Goal: Task Accomplishment & Management: Complete application form

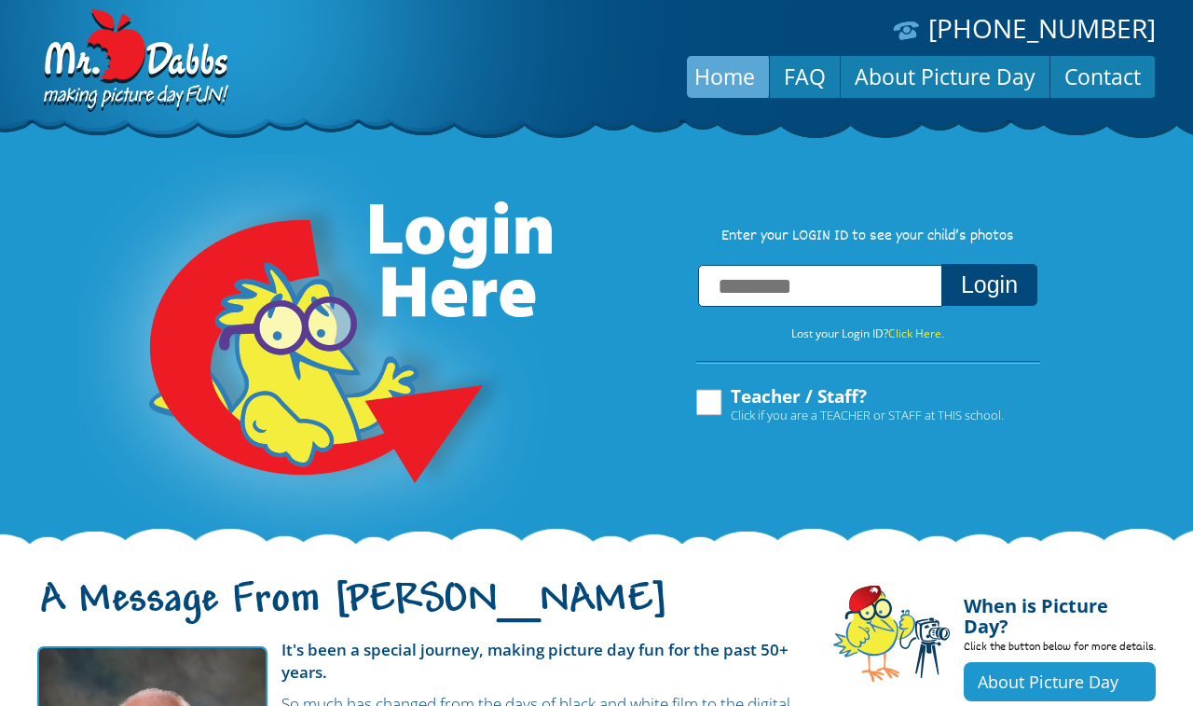
click at [743, 296] on input "text" at bounding box center [820, 286] width 244 height 42
type input "**********"
click at [976, 294] on button "Login" at bounding box center [989, 285] width 96 height 42
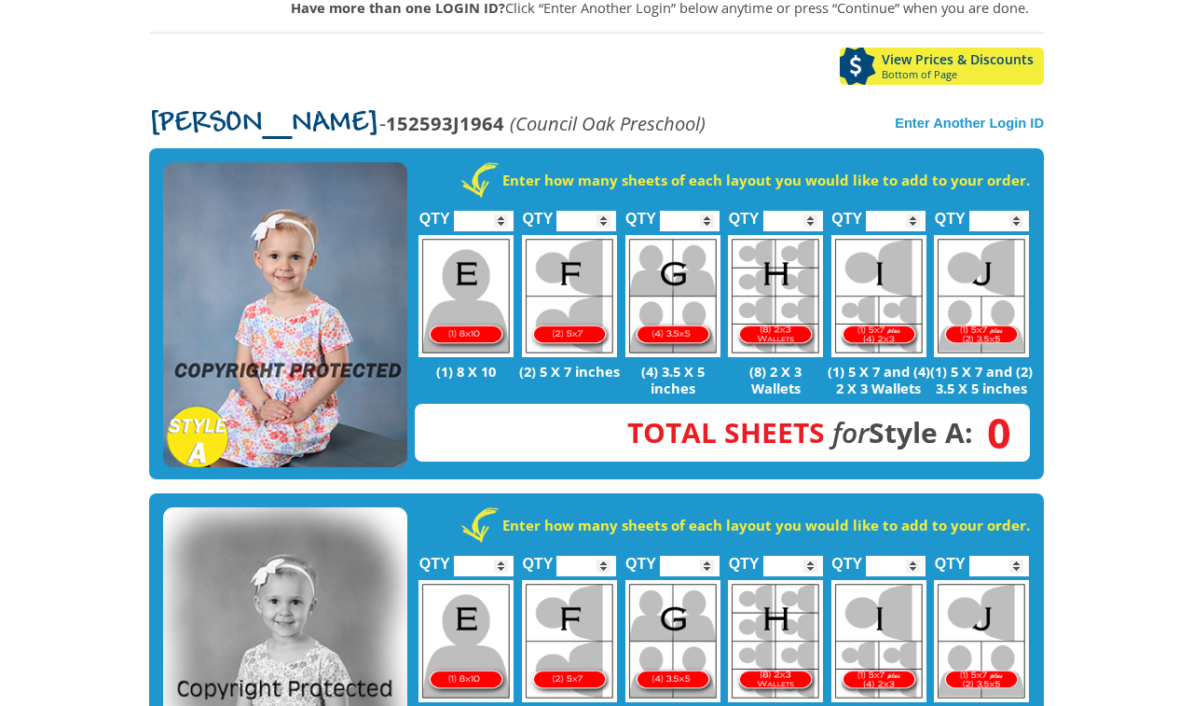
scroll to position [315, 0]
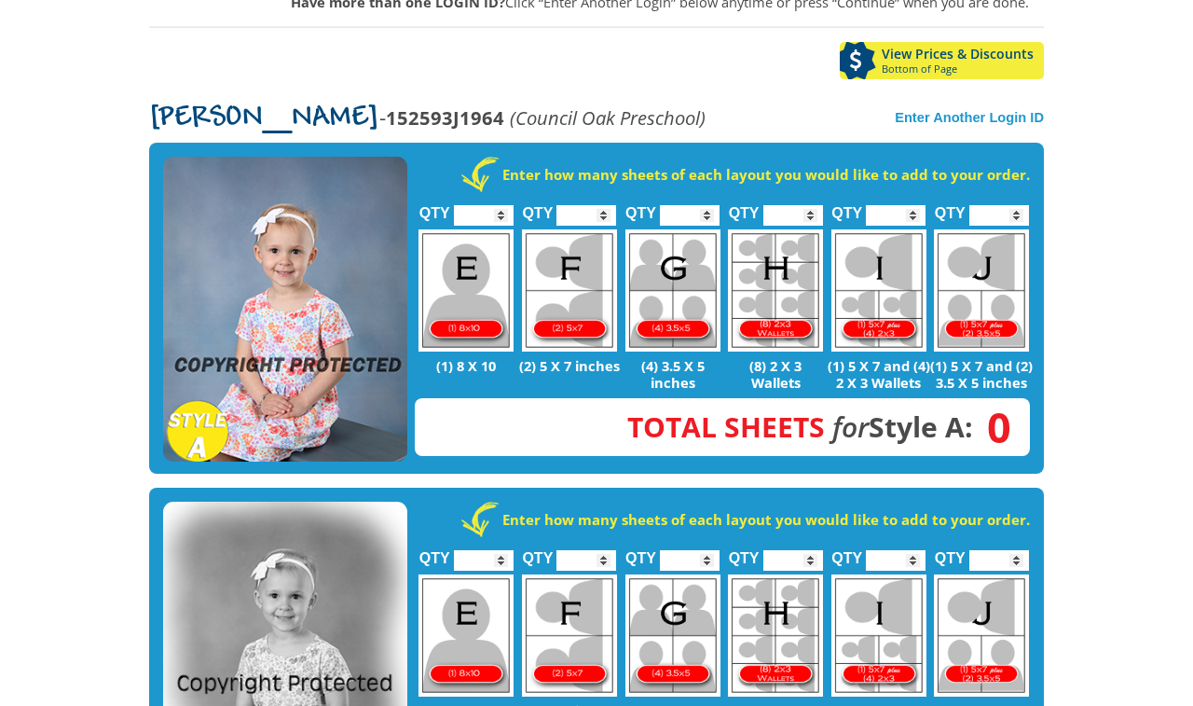
click at [969, 107] on nav "Enter Another Login ID" at bounding box center [969, 117] width 149 height 21
click at [967, 110] on strong "Enter Another Login ID" at bounding box center [969, 117] width 149 height 15
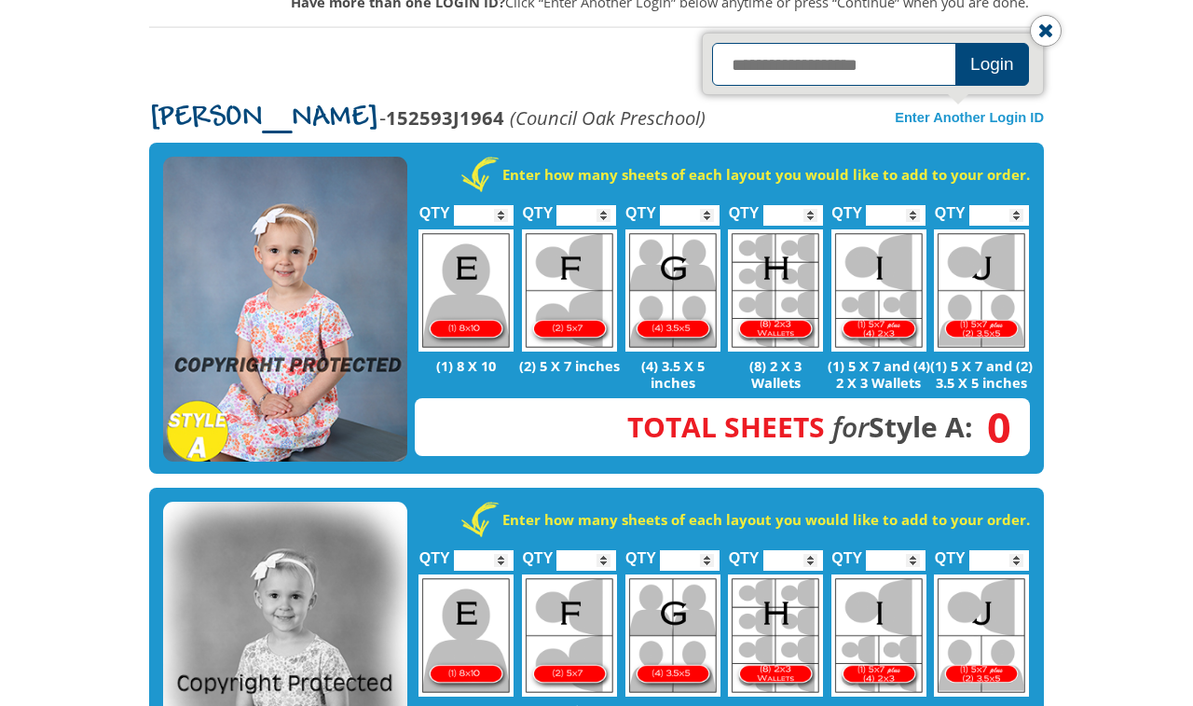
click at [887, 43] on input "text" at bounding box center [836, 64] width 249 height 43
type input "**********"
click at [969, 43] on button "Login" at bounding box center [992, 64] width 74 height 43
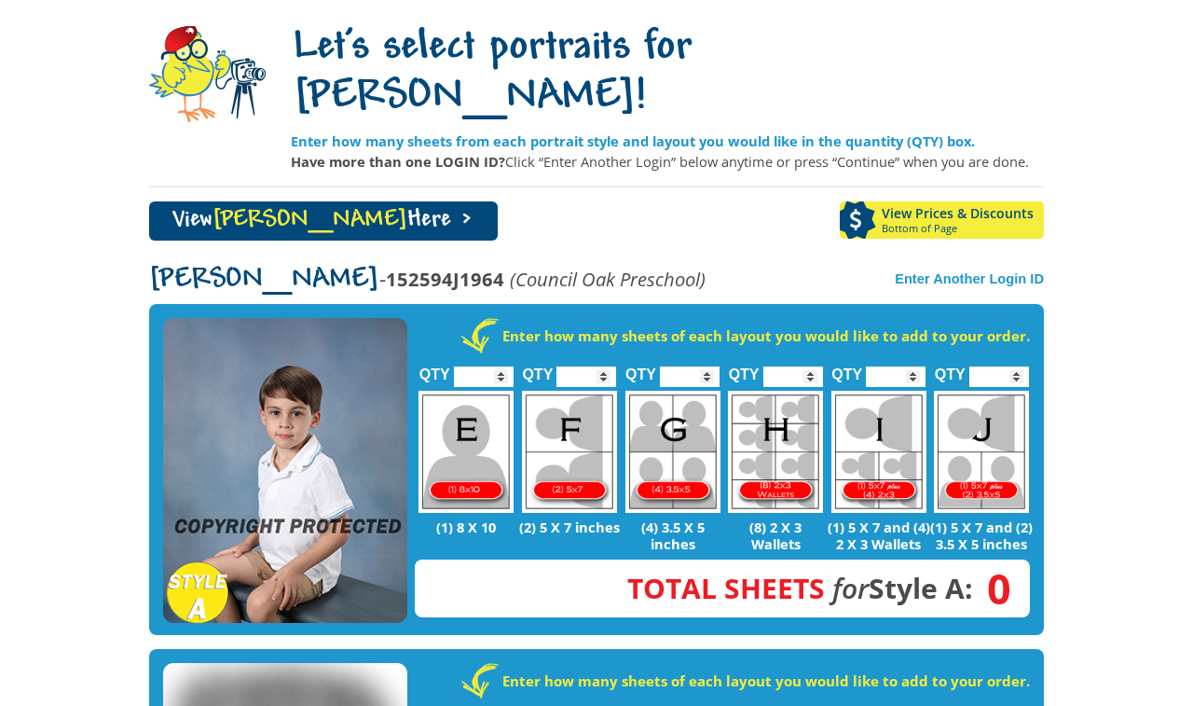
scroll to position [100, 0]
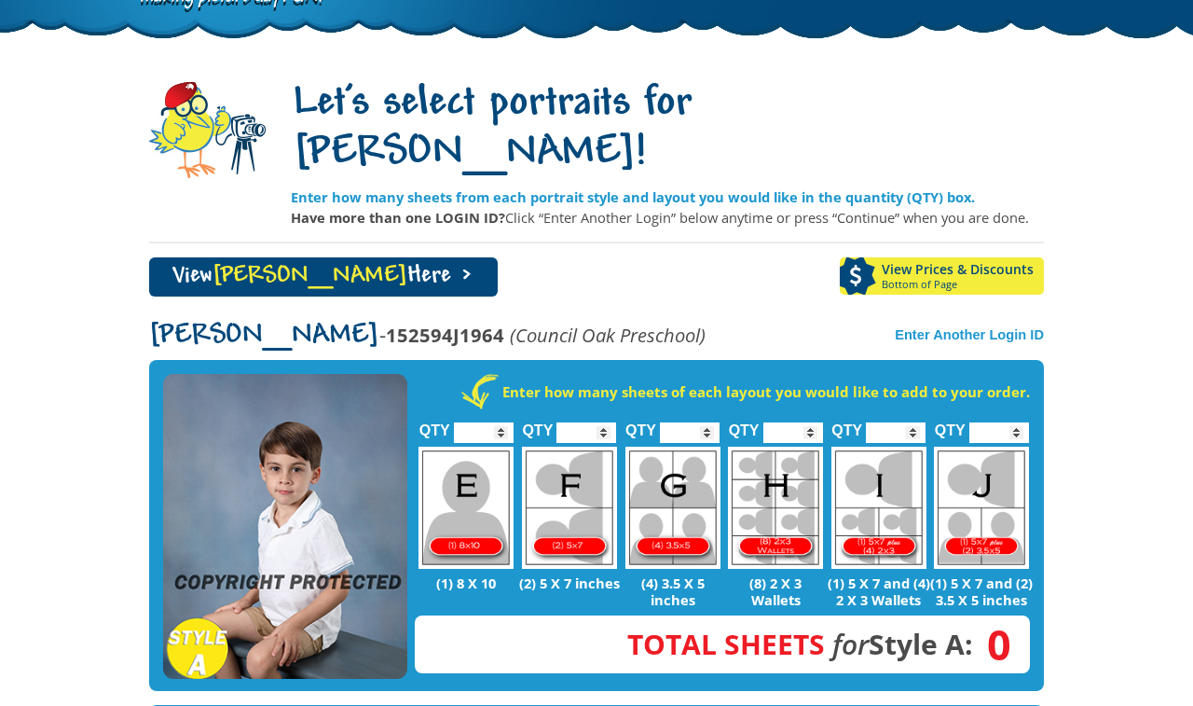
click at [330, 257] on link "View [PERSON_NAME] Here >" at bounding box center [323, 276] width 349 height 39
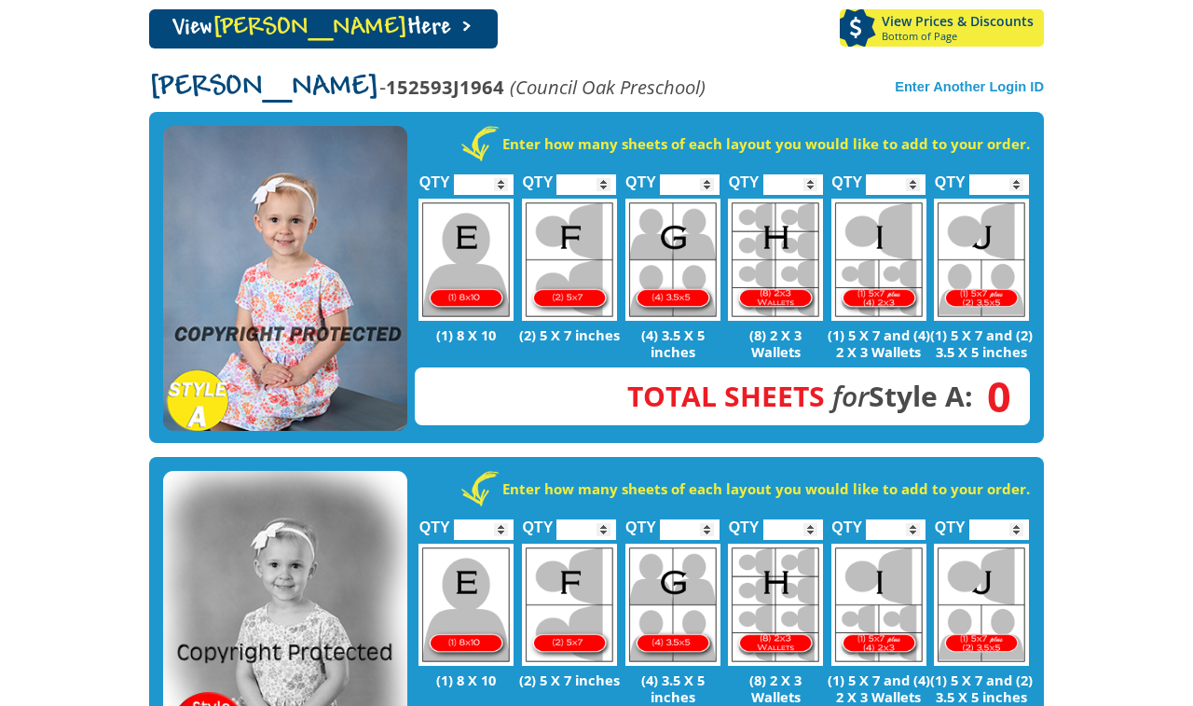
scroll to position [314, 0]
